Goal: Task Accomplishment & Management: Complete application form

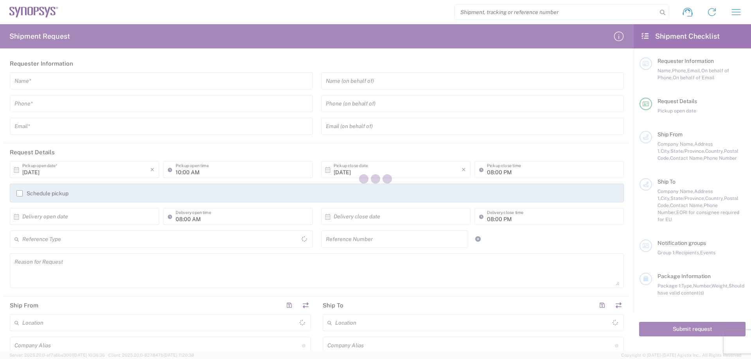
type input "[GEOGRAPHIC_DATA]"
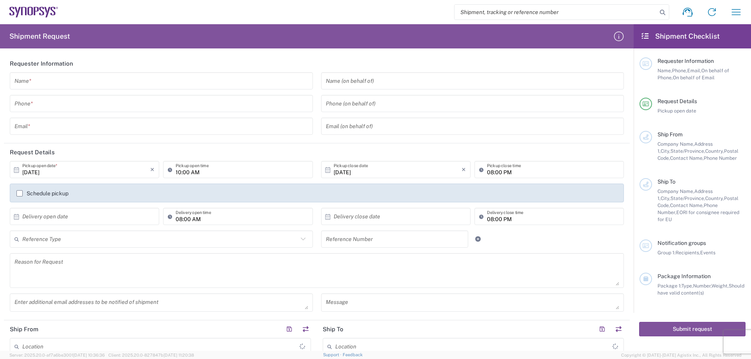
click at [108, 84] on input "text" at bounding box center [161, 81] width 294 height 14
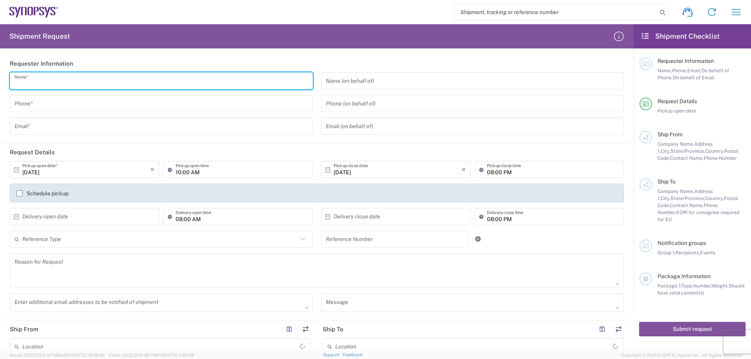
type input "[PERSON_NAME]"
type input "39746200"
type input "[EMAIL_ADDRESS][DOMAIN_NAME]"
click at [109, 222] on input "text" at bounding box center [86, 217] width 128 height 14
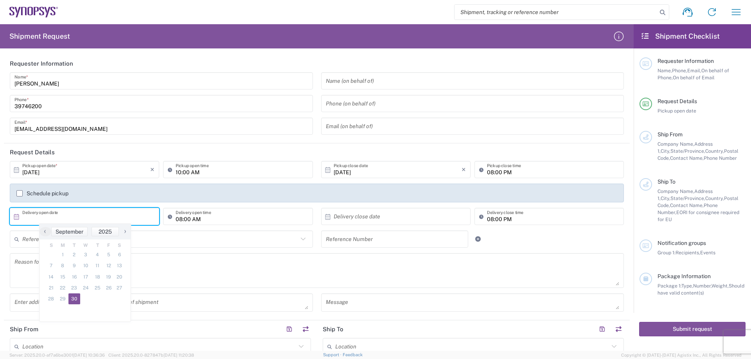
click at [74, 299] on span "30" at bounding box center [74, 299] width 12 height 11
type input "[DATE]"
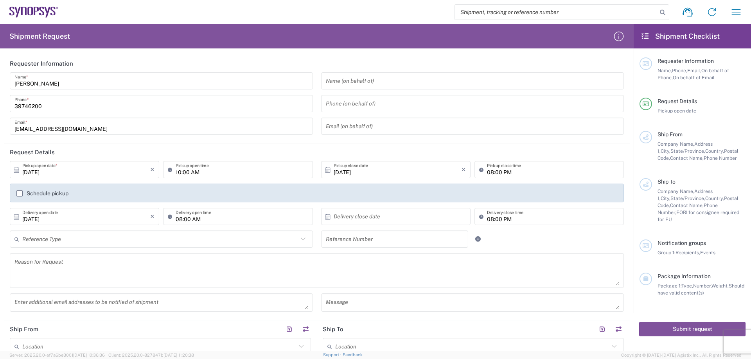
click at [219, 220] on input "08:00 AM" at bounding box center [242, 217] width 132 height 14
click at [198, 226] on div "08:00 AM Delivery open time" at bounding box center [237, 219] width 153 height 23
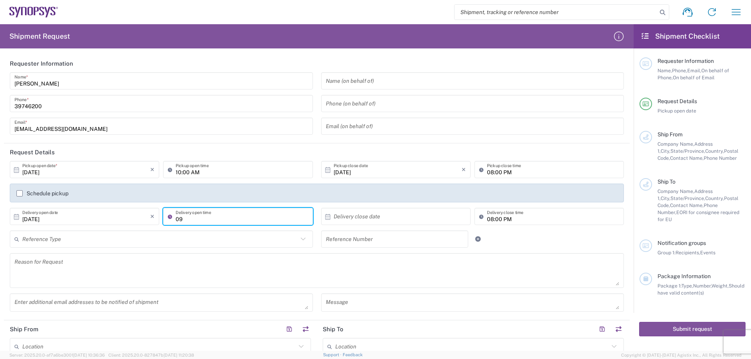
type input "0"
type input "1"
type input "12：00"
click at [391, 226] on div "× Delivery close date Cancel Apply" at bounding box center [395, 219] width 153 height 23
click at [391, 224] on div "× Delivery close date" at bounding box center [395, 216] width 149 height 17
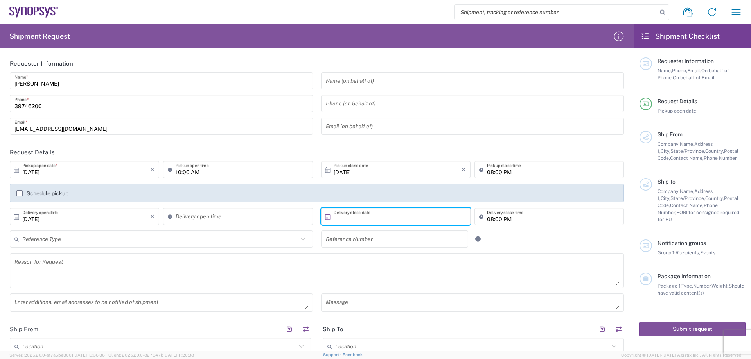
click at [391, 221] on input "text" at bounding box center [398, 217] width 128 height 14
type input "09:59 AM"
click at [251, 221] on input "09:59 AM" at bounding box center [242, 217] width 132 height 14
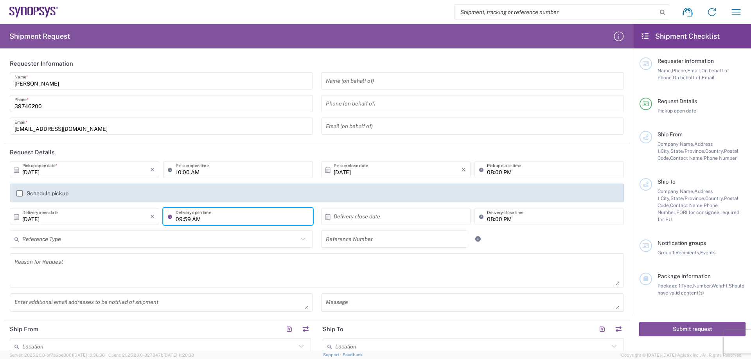
click at [251, 221] on input "09:59 AM" at bounding box center [242, 217] width 132 height 14
click at [351, 217] on input "text" at bounding box center [398, 217] width 128 height 14
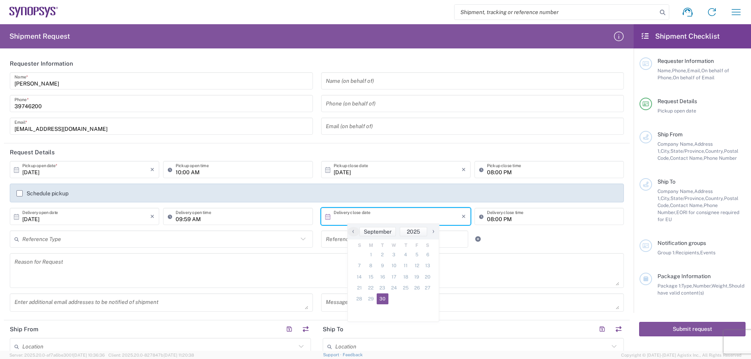
type input "[DATE]"
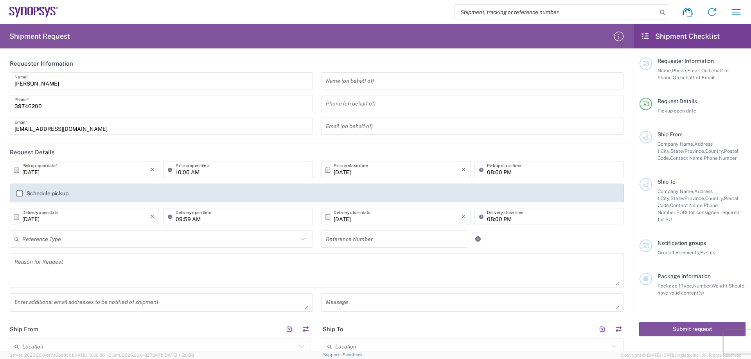
click at [142, 243] on input "text" at bounding box center [160, 240] width 276 height 14
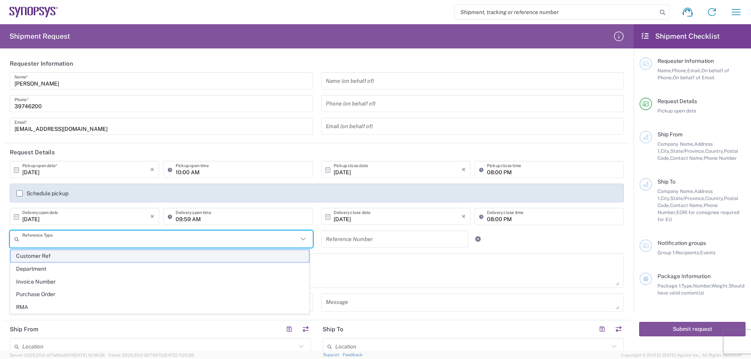
click at [150, 257] on span "Customer Ref" at bounding box center [160, 256] width 298 height 12
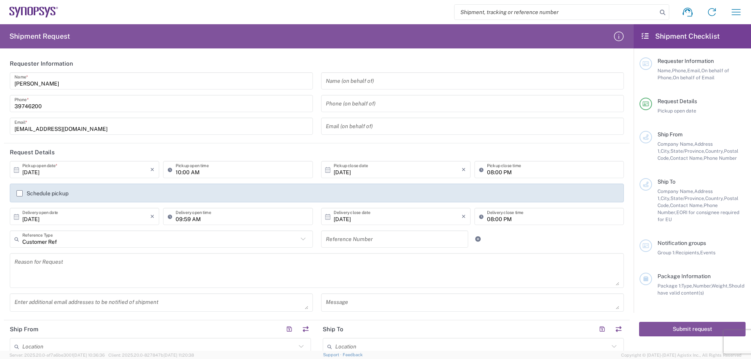
click at [373, 241] on input "text" at bounding box center [395, 240] width 138 height 14
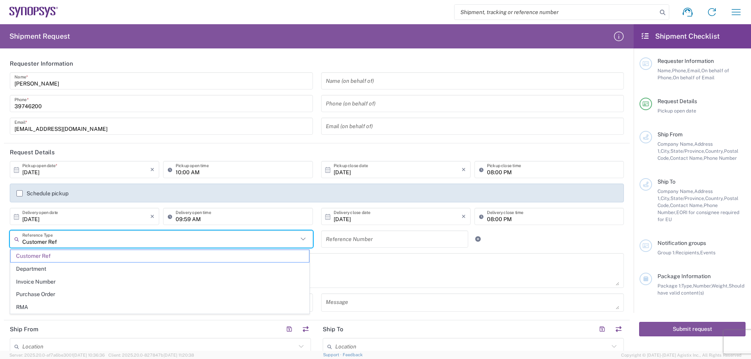
click at [200, 245] on input "Customer Ref" at bounding box center [160, 240] width 276 height 14
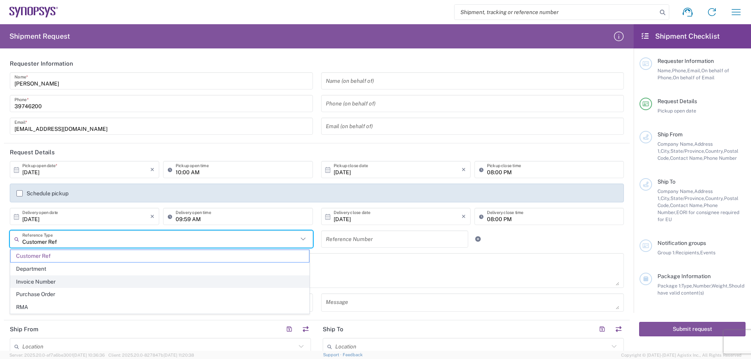
click at [73, 282] on span "Invoice Number" at bounding box center [160, 282] width 298 height 12
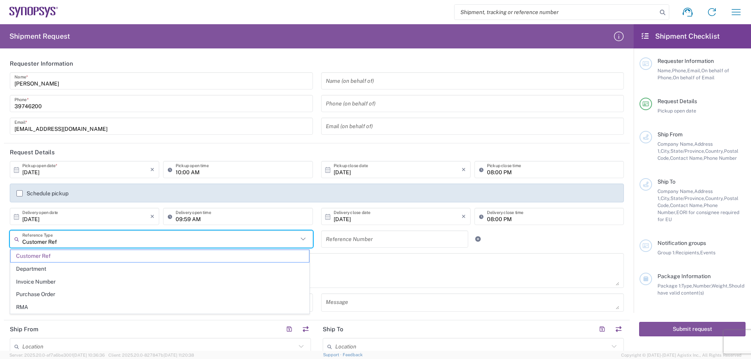
type input "Invoice Number"
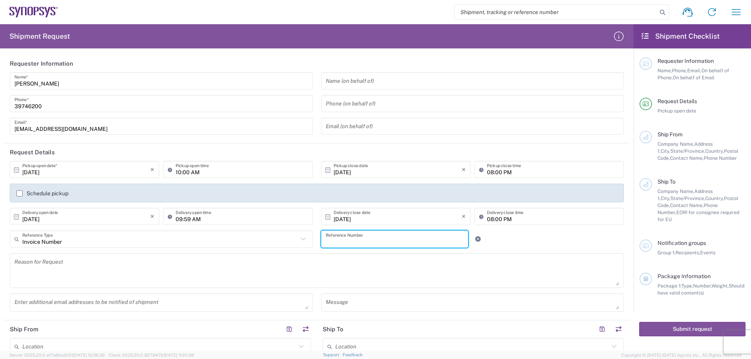
click at [337, 238] on input "text" at bounding box center [395, 240] width 138 height 14
type input "i"
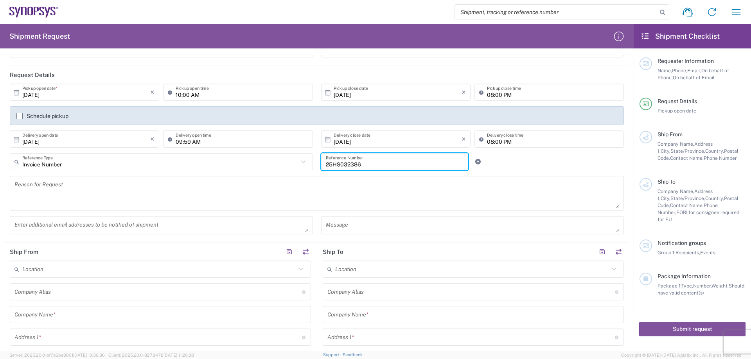
scroll to position [78, 0]
type input "25HS032386"
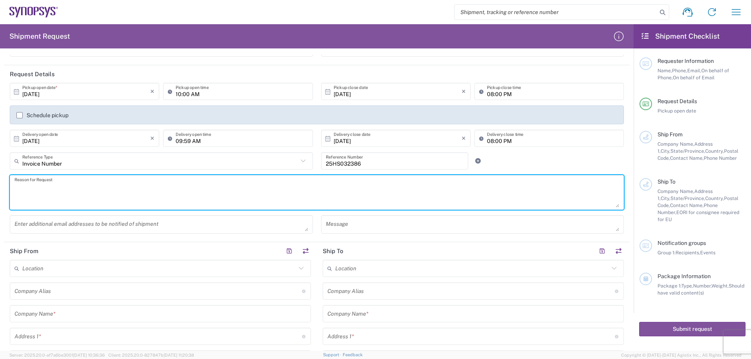
click at [279, 201] on textarea at bounding box center [316, 193] width 604 height 30
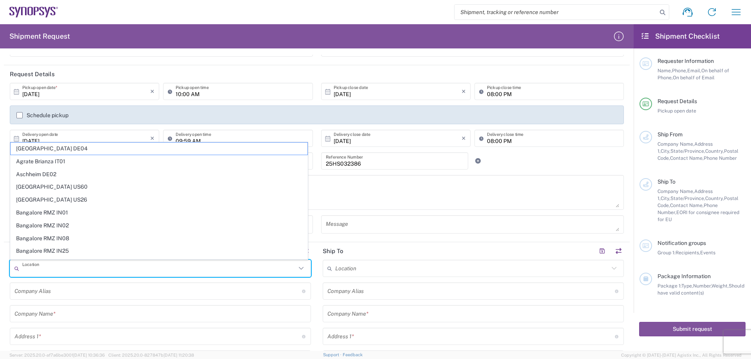
click at [87, 273] on input "text" at bounding box center [159, 269] width 274 height 14
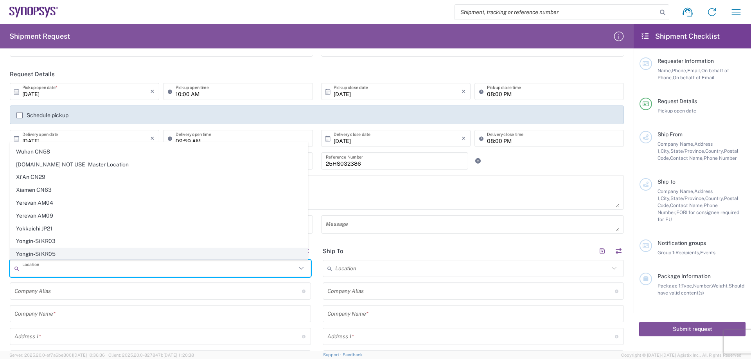
scroll to position [1896, 0]
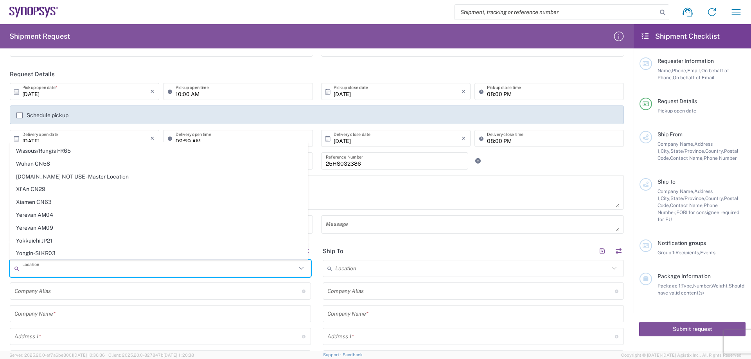
click at [121, 267] on input "text" at bounding box center [159, 269] width 274 height 14
click at [431, 250] on header "Ship To" at bounding box center [473, 251] width 313 height 18
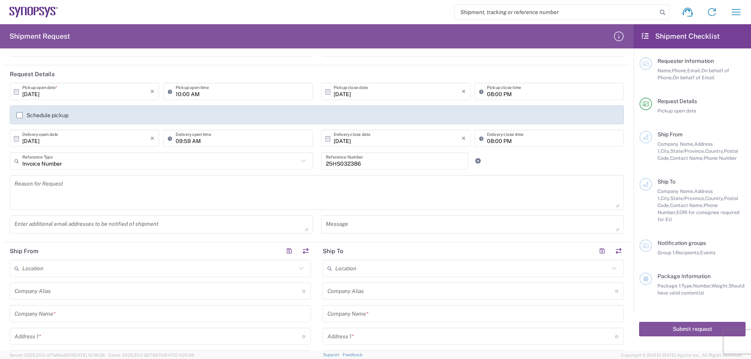
click at [95, 273] on input "text" at bounding box center [159, 269] width 274 height 14
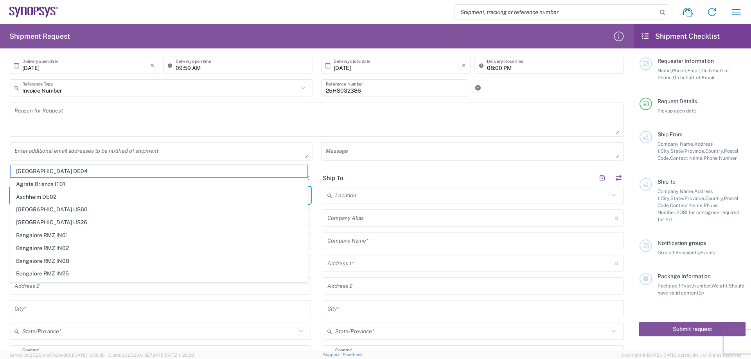
scroll to position [196, 0]
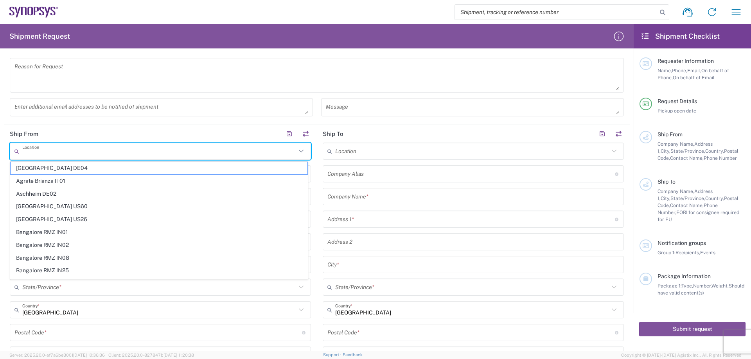
click at [98, 149] on input "text" at bounding box center [159, 152] width 274 height 14
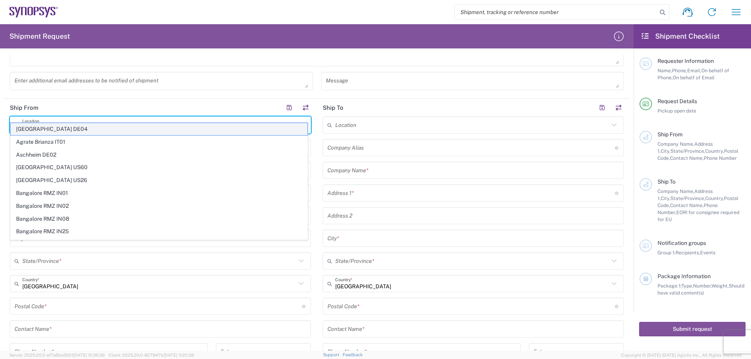
scroll to position [235, 0]
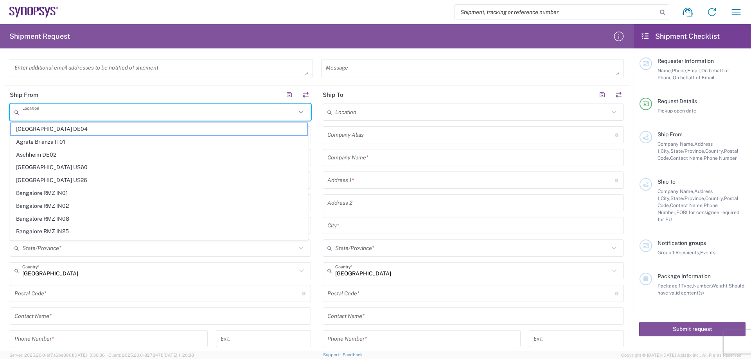
click at [443, 139] on input "text" at bounding box center [470, 135] width 287 height 14
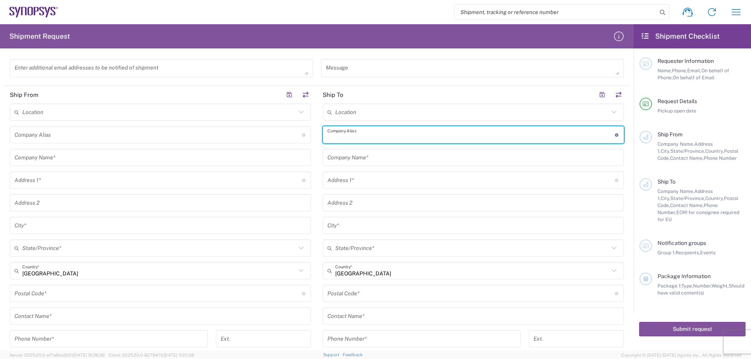
click at [430, 117] on input "text" at bounding box center [472, 113] width 274 height 14
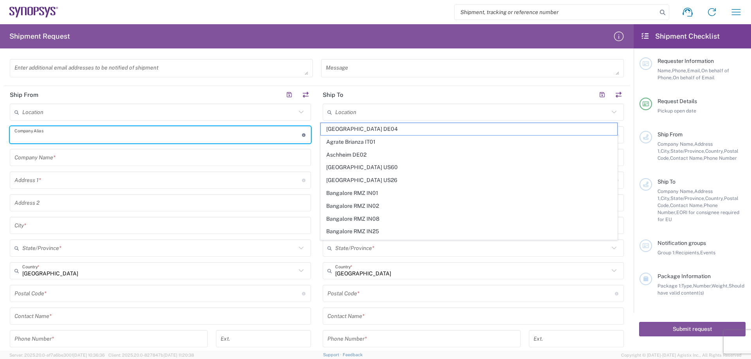
click at [68, 131] on input "text" at bounding box center [157, 135] width 287 height 14
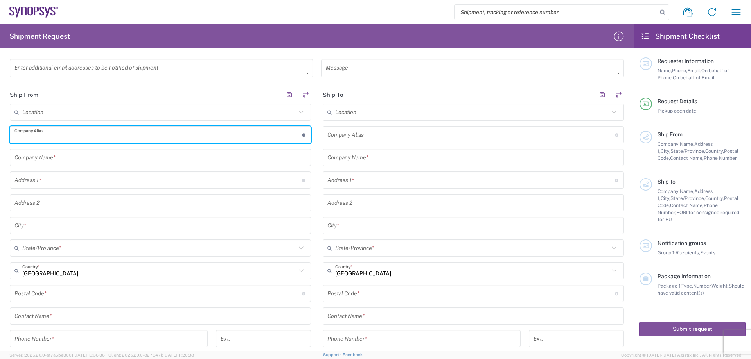
click at [166, 141] on input "text" at bounding box center [157, 135] width 287 height 14
type input "AMPHENOL"
type input "[EMAIL_ADDRESS][DOMAIN_NAME]"
type input "AMPHENOL"
type input "[STREET_ADDRESS][PERSON_NAME],"
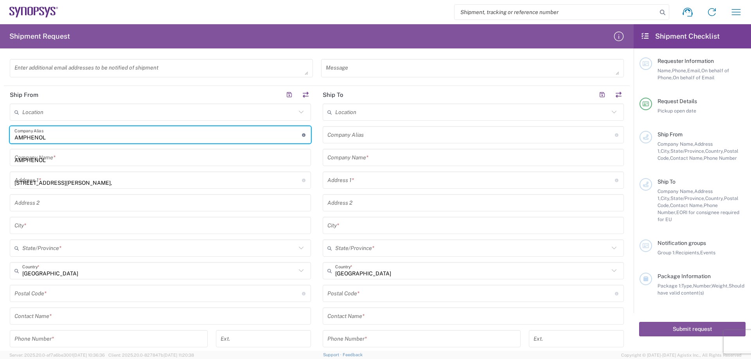
type input "[PERSON_NAME]"
type input "TAI PO"
type input "NEW TERRITORIES"
type input "香港"
type input "39746200"
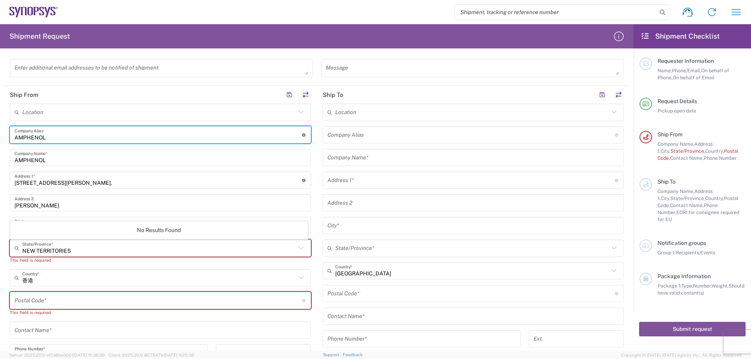
click at [127, 237] on div "No Results Found" at bounding box center [159, 230] width 298 height 18
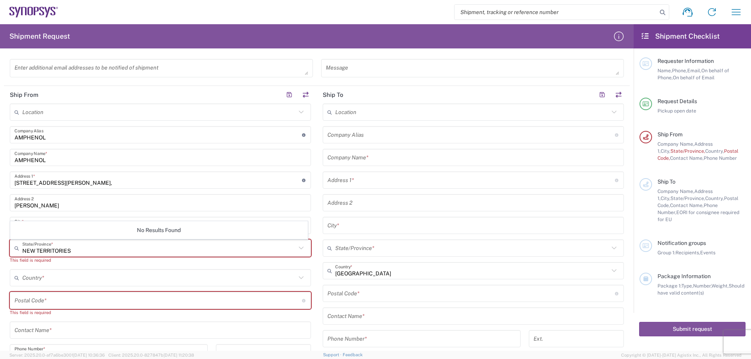
click at [115, 277] on input "text" at bounding box center [159, 278] width 274 height 14
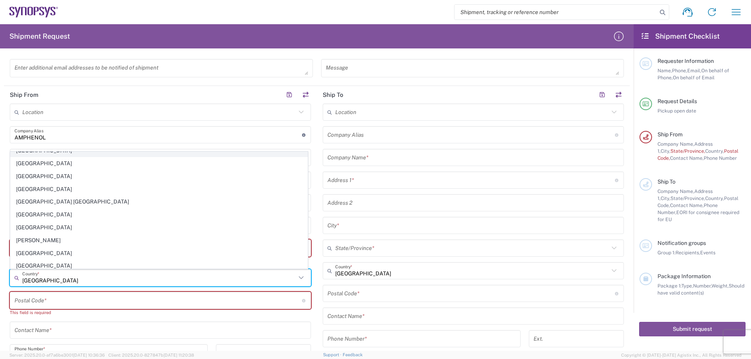
scroll to position [508, 0]
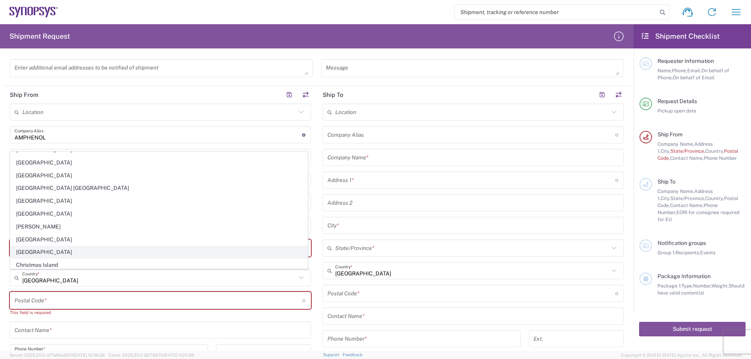
click at [181, 249] on span "[GEOGRAPHIC_DATA]" at bounding box center [159, 252] width 297 height 12
type input "[GEOGRAPHIC_DATA]"
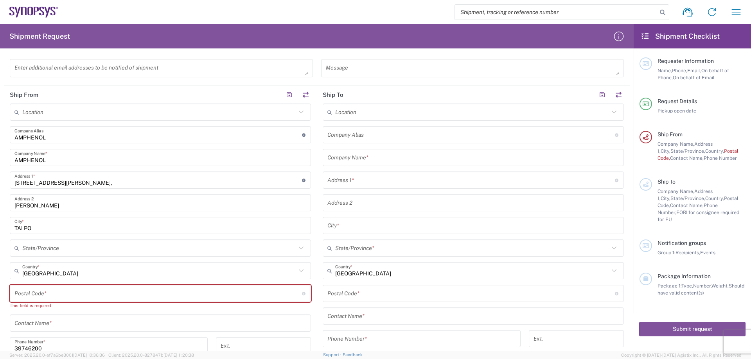
click at [164, 300] on input "undefined" at bounding box center [157, 294] width 287 height 14
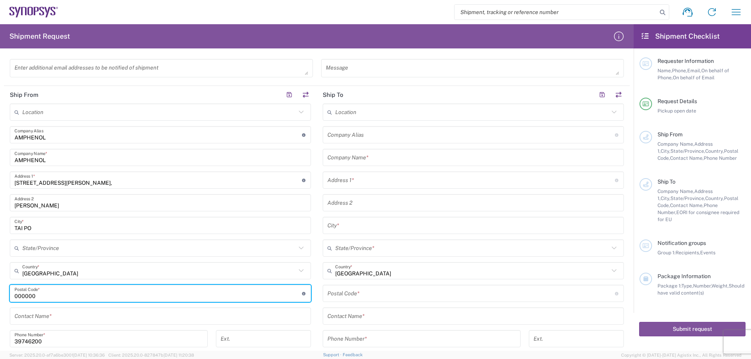
type input "000000"
click at [377, 115] on input "text" at bounding box center [472, 113] width 274 height 14
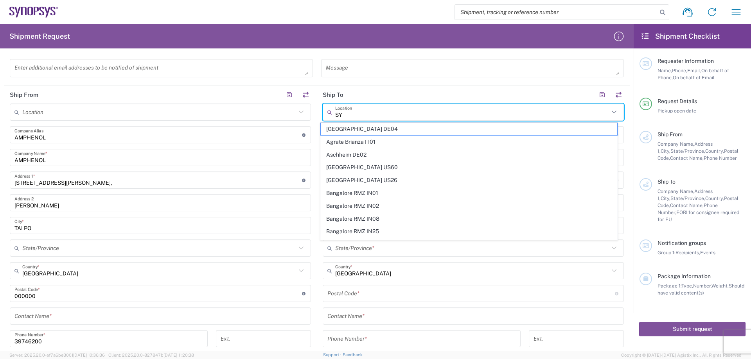
type input "S"
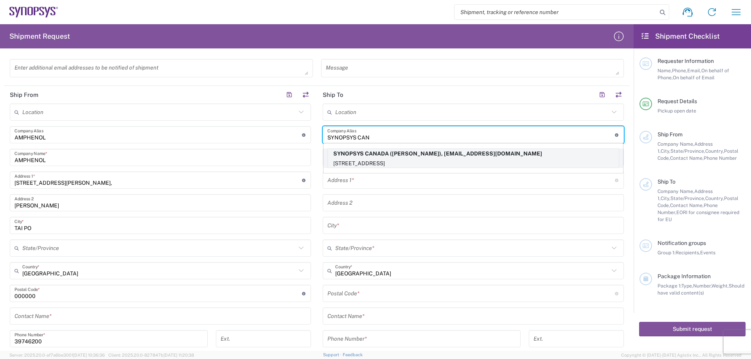
type input "SYNOPSYS CAN"
click at [378, 151] on p "SYNOPSYS CANADA ([PERSON_NAME]), [EMAIL_ADDRESS][DOMAIN_NAME]" at bounding box center [473, 154] width 291 height 10
type input "SYNOPSYS CANADA"
type input "[STREET_ADDRESS]"
type input "SUITE 900"
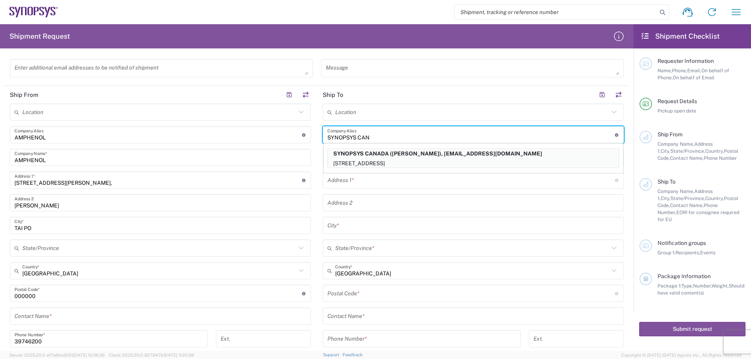
type input "[GEOGRAPHIC_DATA]"
type input "L5B1M2"
type input "[PERSON_NAME]"
type input "9052738498"
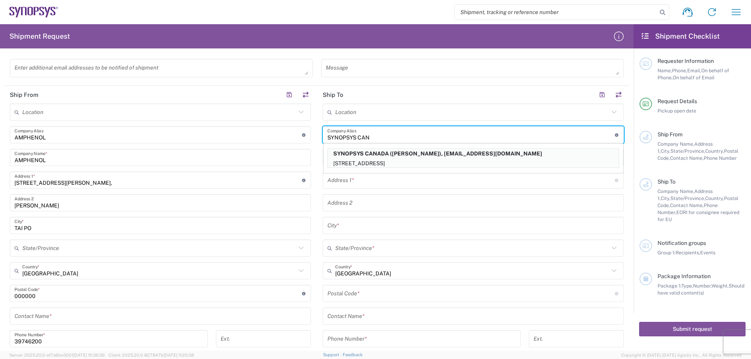
type input "[EMAIL_ADDRESS][DOMAIN_NAME]"
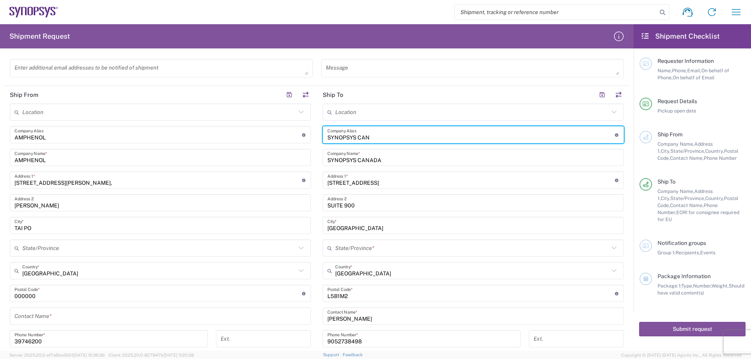
type input "[GEOGRAPHIC_DATA]"
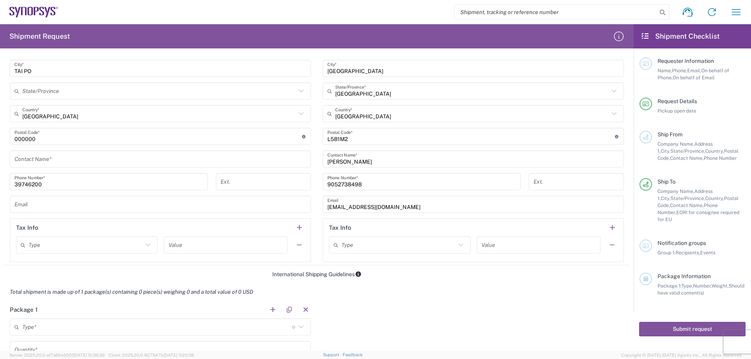
scroll to position [430, 0]
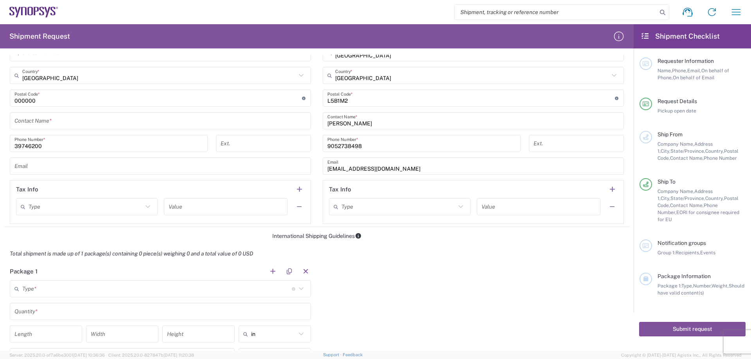
click at [102, 214] on div "Type" at bounding box center [87, 206] width 142 height 17
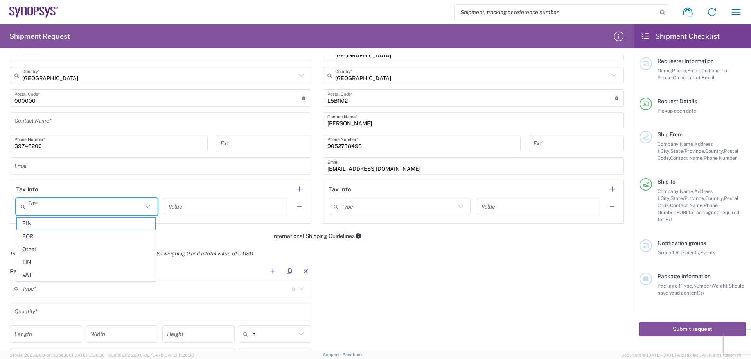
click at [213, 210] on input "text" at bounding box center [226, 207] width 114 height 14
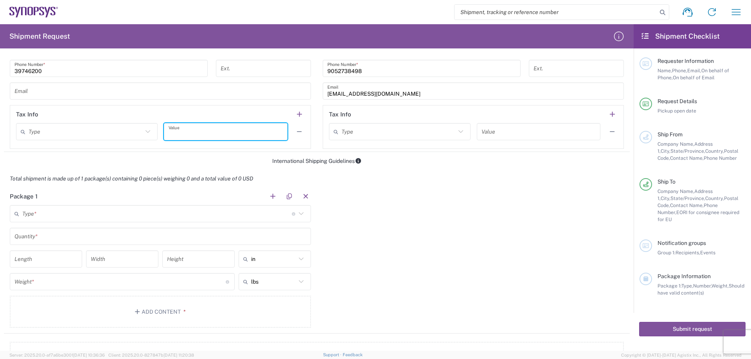
scroll to position [508, 0]
click at [96, 219] on main "Type * Material used to package goods Bale(s) Basket(s) Bolt(s) Bottle(s) Bucke…" at bounding box center [160, 265] width 313 height 126
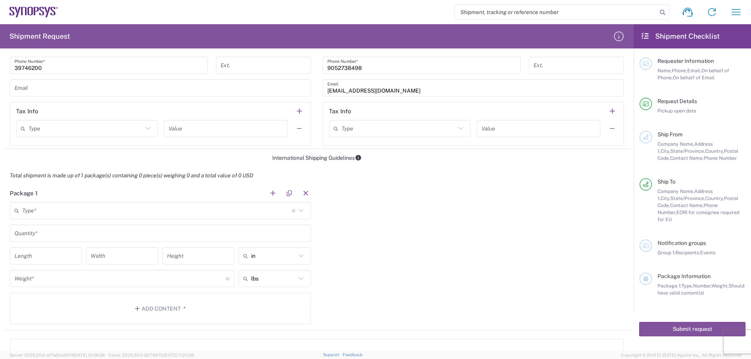
click at [97, 208] on input "text" at bounding box center [156, 211] width 269 height 14
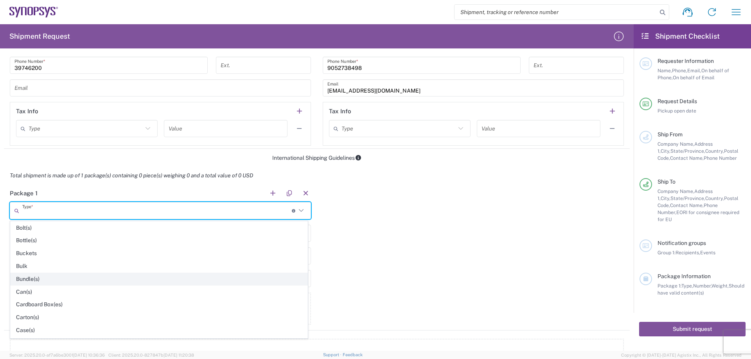
scroll to position [39, 0]
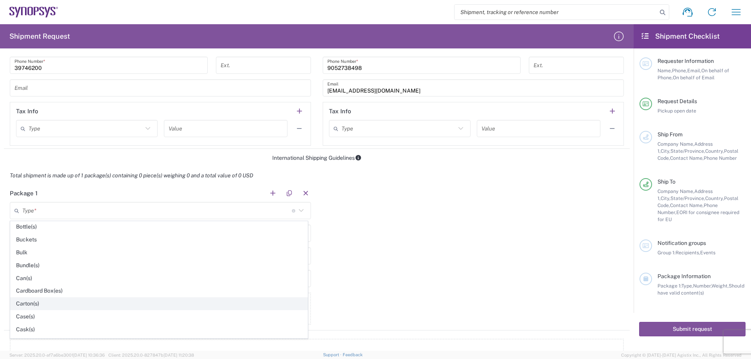
click at [56, 310] on span "Carton(s)" at bounding box center [159, 304] width 297 height 12
type input "Carton(s)"
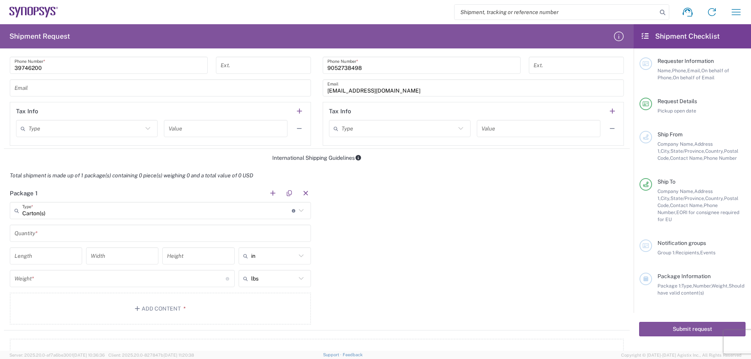
click at [86, 233] on input "text" at bounding box center [160, 234] width 292 height 14
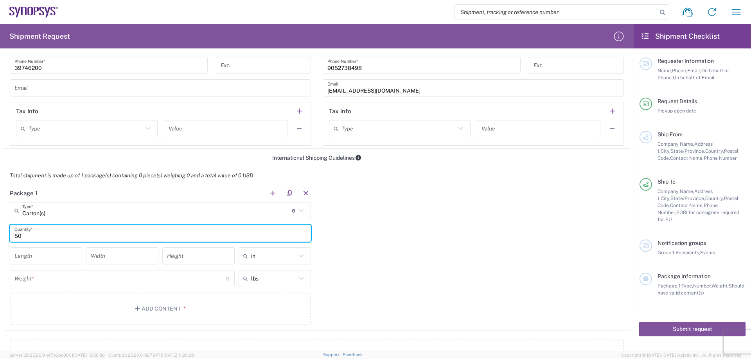
type input "5"
type input "1"
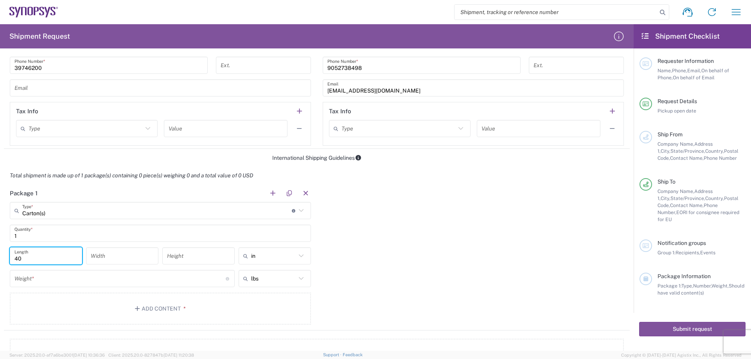
type input "4"
type input "35"
type input "31"
drag, startPoint x: 190, startPoint y: 265, endPoint x: 151, endPoint y: 256, distance: 40.2
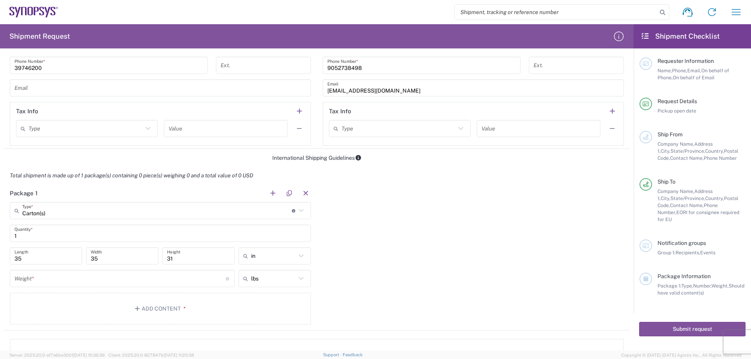
click at [151, 256] on div "35 Length 35 Width 31 Height in in cm ft" at bounding box center [160, 259] width 305 height 23
click at [273, 254] on input "text" at bounding box center [273, 256] width 45 height 13
click at [264, 290] on span "cm" at bounding box center [272, 286] width 70 height 12
type input "88.9"
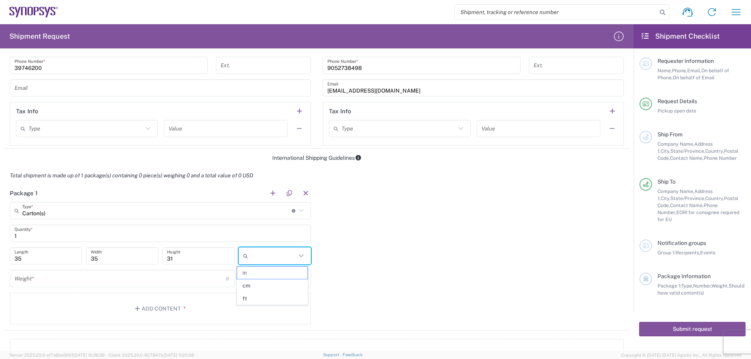
type input "78.74"
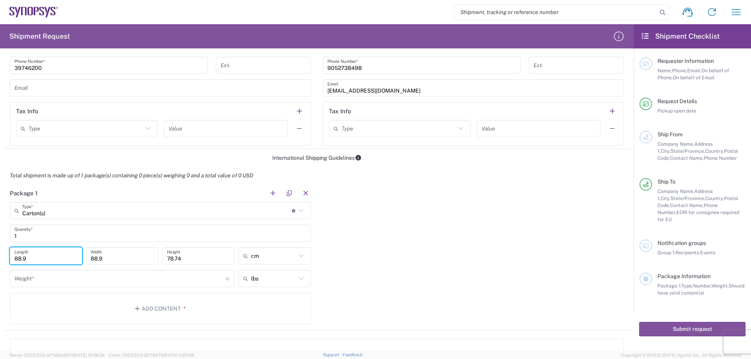
drag, startPoint x: 41, startPoint y: 261, endPoint x: 7, endPoint y: 260, distance: 34.0
click at [7, 260] on main "Carton(s) Type * Material used to package goods Bale(s) Basket(s) Bolt(s) Bottl…" at bounding box center [160, 265] width 313 height 126
click at [244, 258] on icon at bounding box center [247, 256] width 8 height 13
type input "cm"
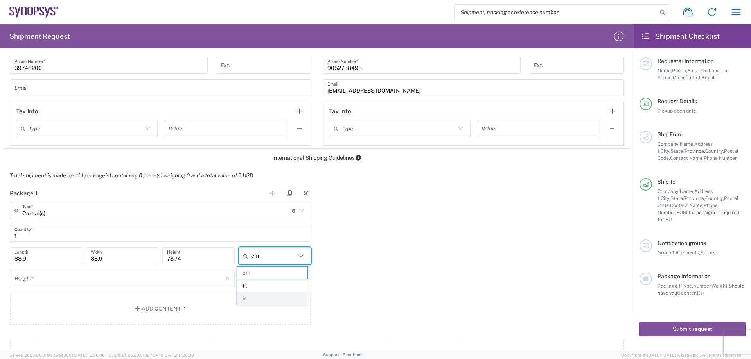
click at [258, 295] on span "in" at bounding box center [272, 299] width 70 height 12
type input "35"
type input "31"
type input "in"
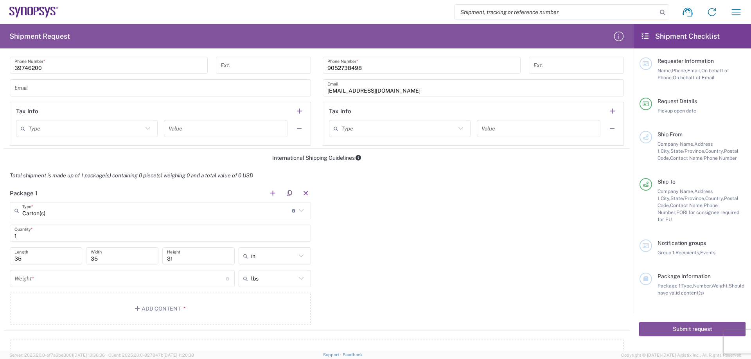
click at [40, 260] on input "35" at bounding box center [45, 256] width 63 height 14
drag, startPoint x: 40, startPoint y: 260, endPoint x: 0, endPoint y: 257, distance: 40.0
click at [0, 257] on form "Requester Information [PERSON_NAME] Name * [PHONE_NUMBER] Phone * [EMAIL_ADDRES…" at bounding box center [316, 203] width 633 height 296
type input "9"
type input "12"
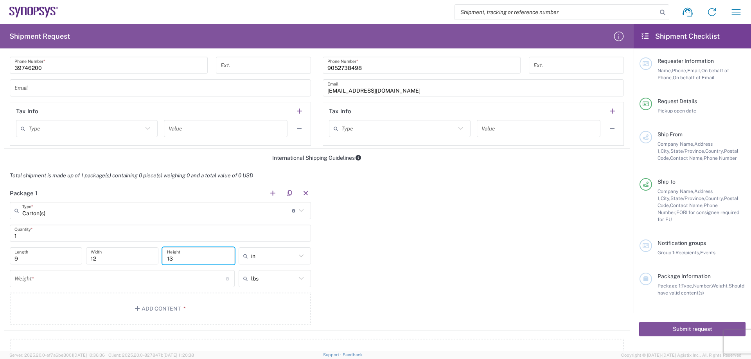
type input "13"
click at [38, 263] on input "9" at bounding box center [45, 256] width 63 height 14
type input "13"
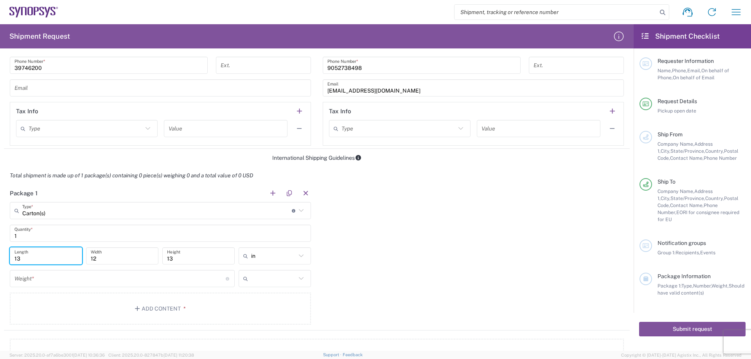
click at [283, 278] on input "text" at bounding box center [273, 279] width 45 height 13
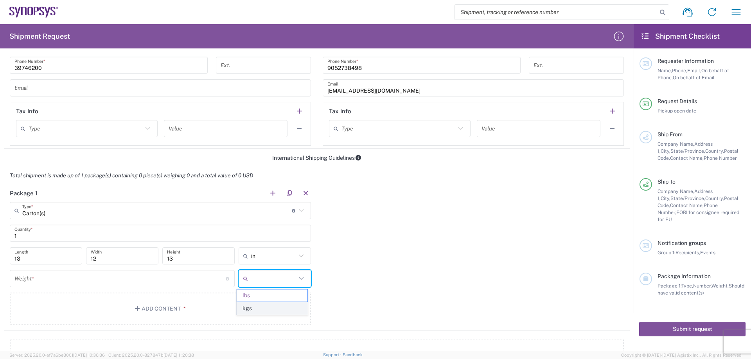
click at [285, 303] on span "kgs" at bounding box center [272, 309] width 70 height 12
type input "kgs"
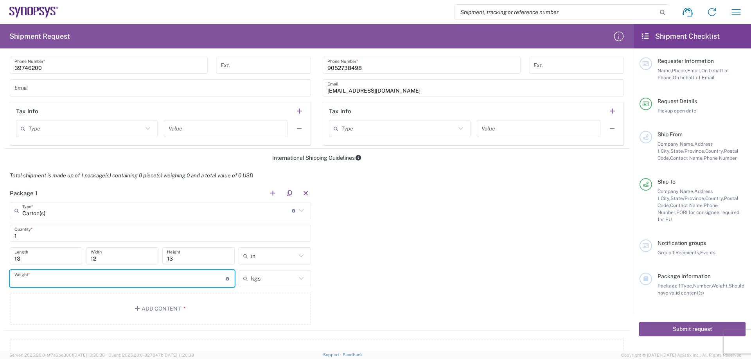
click at [154, 280] on input "number" at bounding box center [119, 279] width 211 height 14
type input "1.3"
click at [270, 328] on agx-form-section "Package 1 Carton(s) Type * Material used to package goods Bale(s) Basket(s) Bol…" at bounding box center [160, 258] width 313 height 146
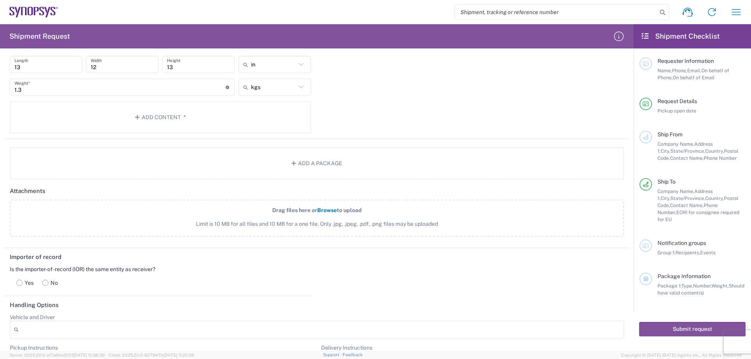
scroll to position [704, 0]
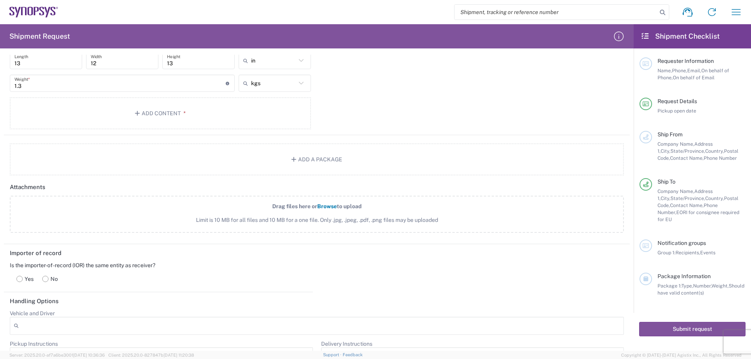
click at [325, 205] on span "Browse" at bounding box center [327, 206] width 20 height 6
click at [0, 0] on input "Drag files here or Browse to upload Limit is 10 MB for all files and 10 MB for …" at bounding box center [0, 0] width 0 height 0
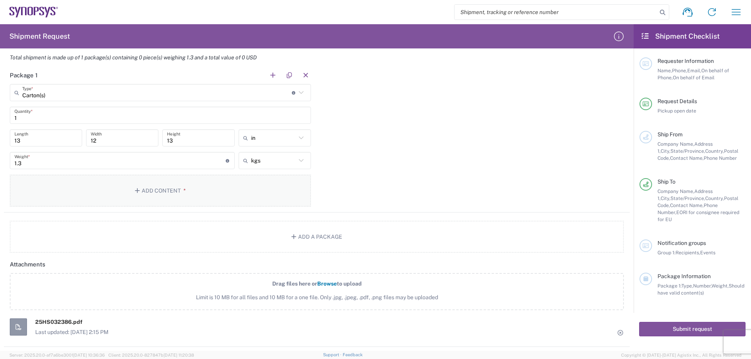
scroll to position [626, 0]
click at [157, 194] on button "Add Content *" at bounding box center [160, 192] width 301 height 32
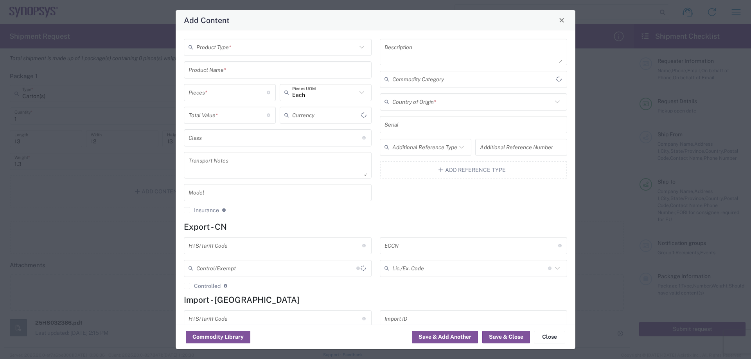
type input "US Dollar"
click at [250, 76] on input "text" at bounding box center [277, 70] width 178 height 14
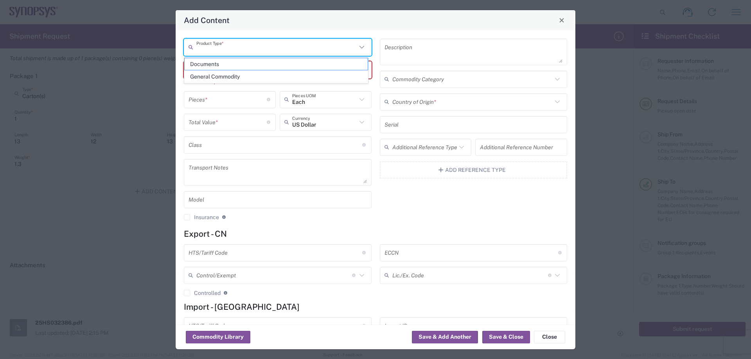
click at [275, 52] on input "text" at bounding box center [276, 47] width 160 height 14
click at [264, 77] on span "General Commodity" at bounding box center [276, 77] width 183 height 12
type input "General Commodity"
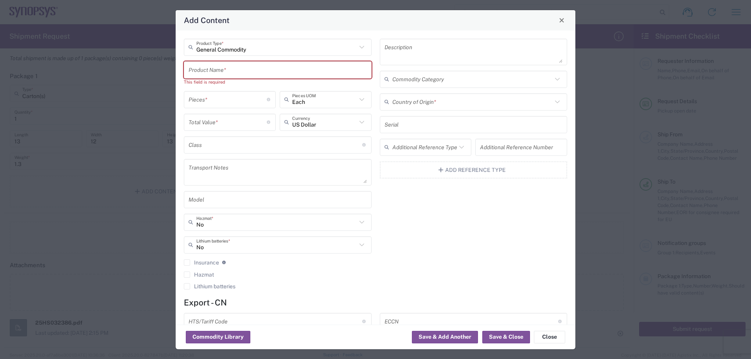
click at [241, 76] on input "text" at bounding box center [277, 70] width 178 height 14
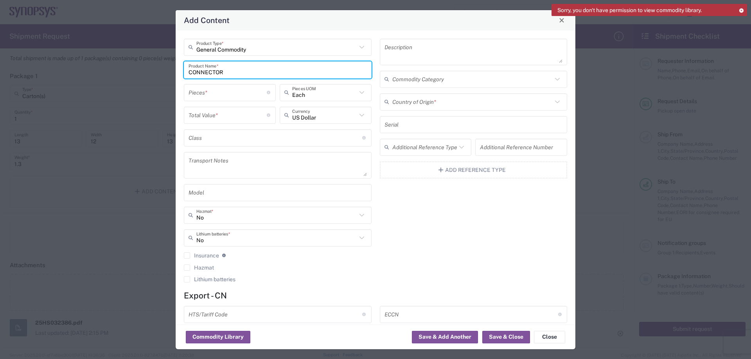
type input "CONNECTOR"
click at [213, 98] on input "number" at bounding box center [227, 93] width 78 height 14
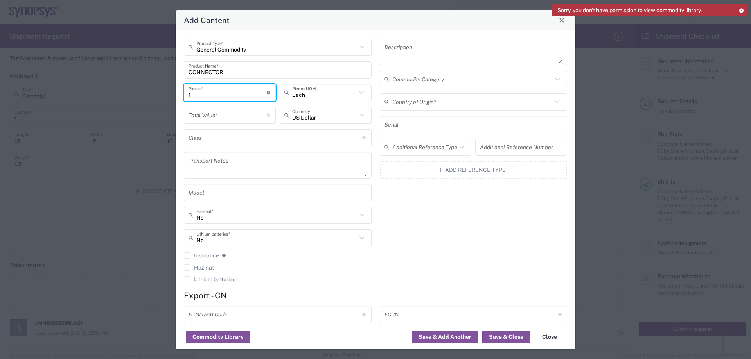
type input "1"
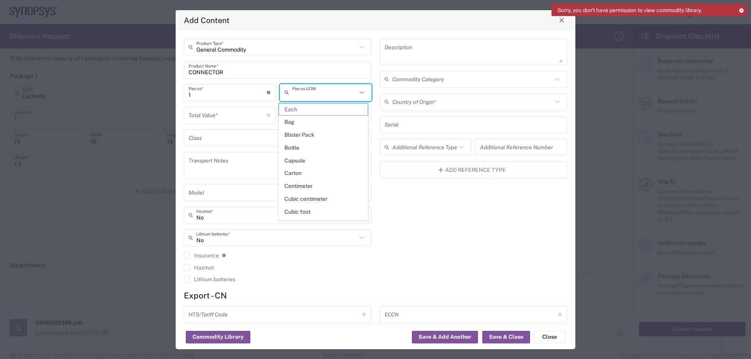
drag, startPoint x: 308, startPoint y: 178, endPoint x: 311, endPoint y: 183, distance: 5.4
click at [311, 183] on ul "Each Bag Blister Pack Bottle Capsule Carton Centimeter Cubic centimeter Cubic f…" at bounding box center [323, 346] width 90 height 487
type input "Each"
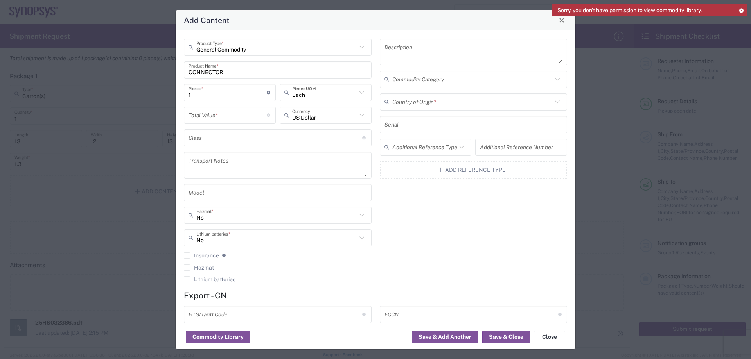
click at [249, 114] on input "number" at bounding box center [227, 115] width 78 height 14
type input "1791"
click at [328, 144] on input "text" at bounding box center [275, 138] width 174 height 14
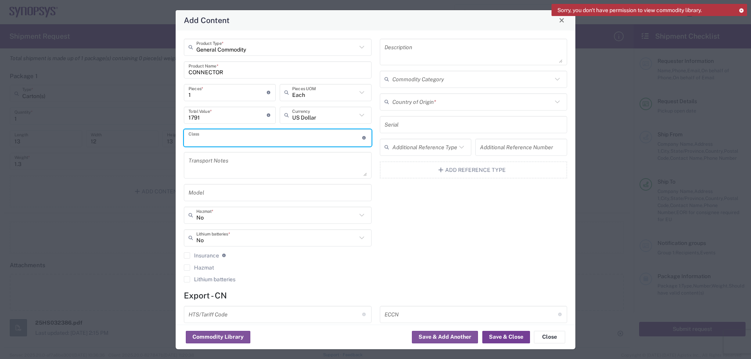
click at [507, 334] on button "Save & Close" at bounding box center [506, 337] width 48 height 13
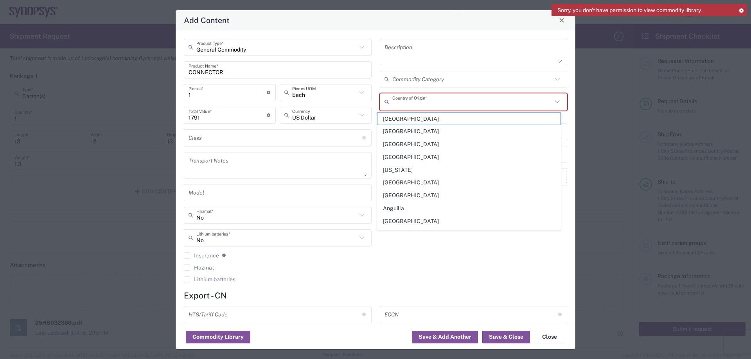
click at [447, 95] on input "text" at bounding box center [472, 102] width 160 height 14
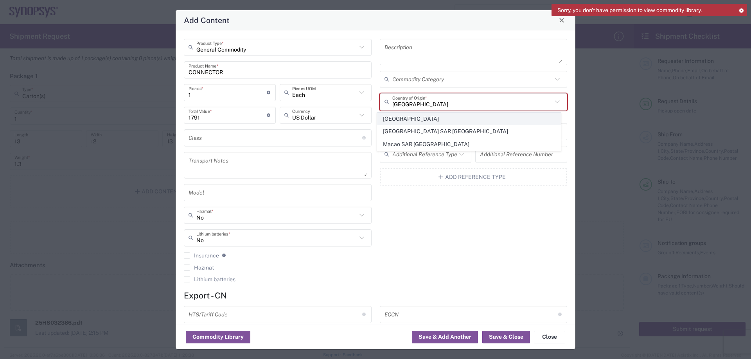
click at [470, 117] on span "[GEOGRAPHIC_DATA]" at bounding box center [468, 119] width 183 height 12
type input "[GEOGRAPHIC_DATA]"
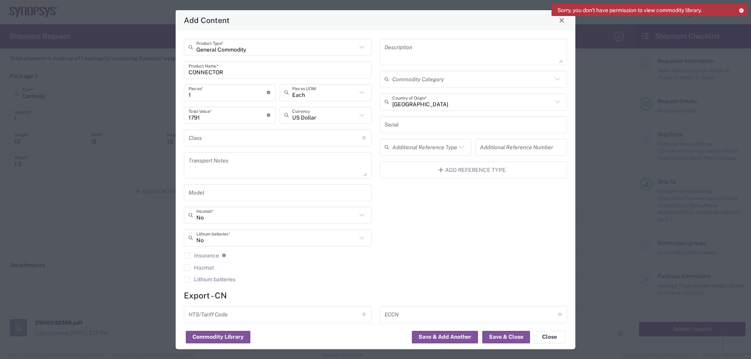
click at [518, 344] on div "Commodity Library Save & Add Another Save & Close Close" at bounding box center [376, 337] width 400 height 25
click at [511, 343] on button "Save & Close" at bounding box center [506, 337] width 48 height 13
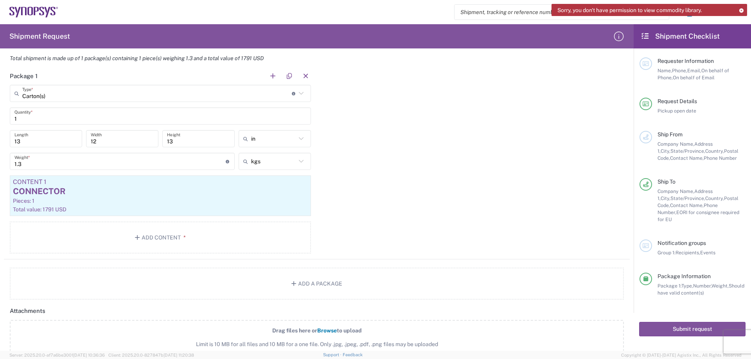
click at [330, 327] on label "Drag files here or Browse to upload Limit is 10 MB for all files and 10 MB for …" at bounding box center [317, 338] width 614 height 37
click at [0, 0] on input "Drag files here or Browse to upload Limit is 10 MB for all files and 10 MB for …" at bounding box center [0, 0] width 0 height 0
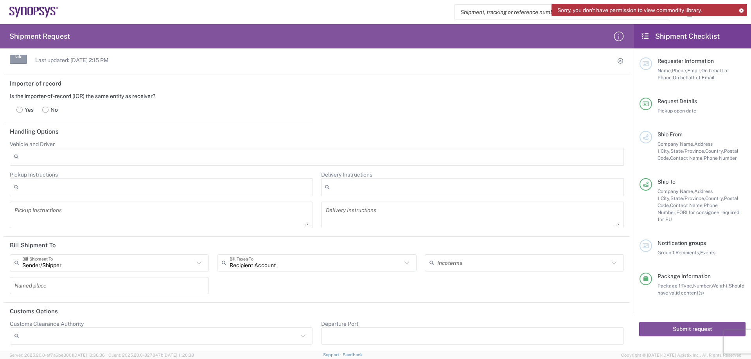
scroll to position [947, 0]
click at [660, 322] on button "Submit request" at bounding box center [692, 329] width 106 height 14
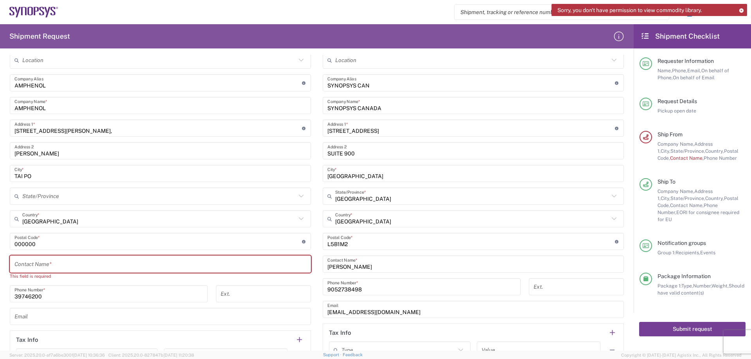
scroll to position [250, 0]
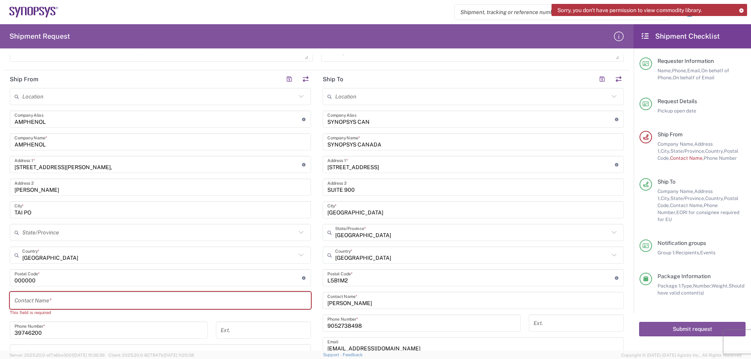
click at [149, 308] on div "Contact Name *" at bounding box center [160, 300] width 301 height 17
drag, startPoint x: 152, startPoint y: 301, endPoint x: 149, endPoint y: 301, distance: 4.0
click at [153, 300] on input "text" at bounding box center [160, 301] width 292 height 14
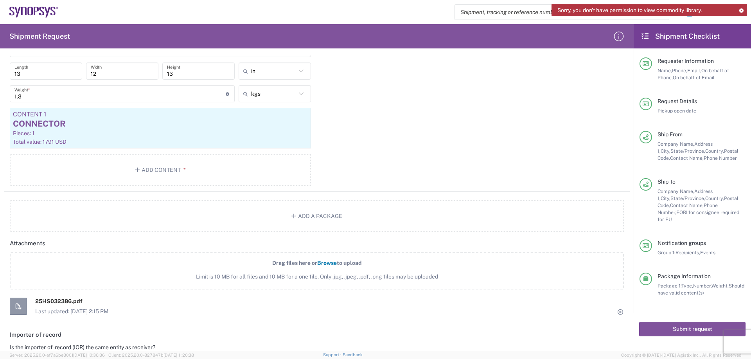
scroll to position [759, 0]
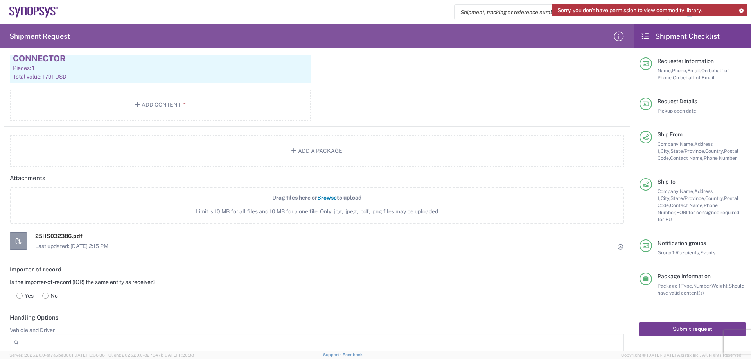
type input "[PERSON_NAME]"
click at [673, 323] on button "Submit request" at bounding box center [692, 329] width 106 height 14
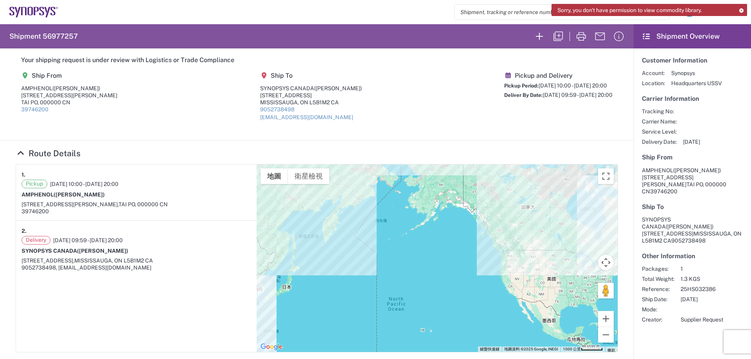
click at [391, 139] on section "Your shipping request is under review with Logistics or Trade Compliance Ship F…" at bounding box center [316, 94] width 633 height 92
